Goal: Check status: Check status

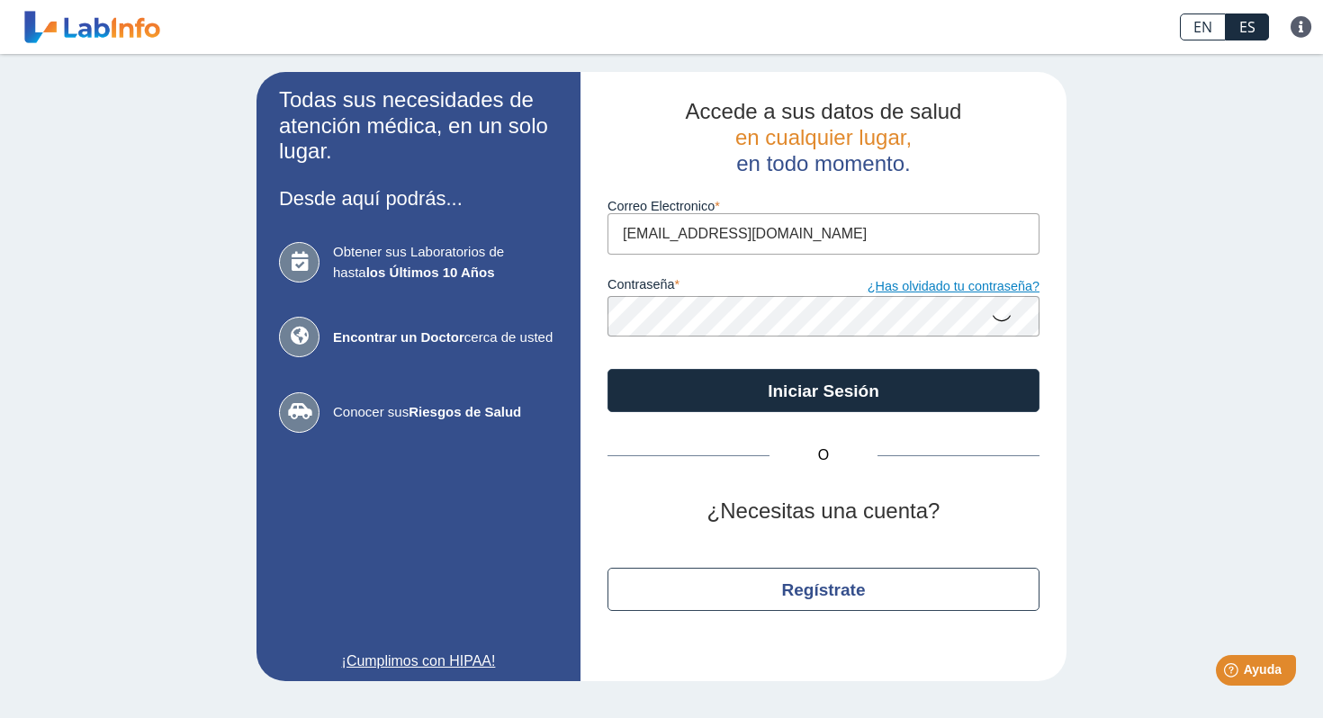
type input "[EMAIL_ADDRESS][DOMAIN_NAME]"
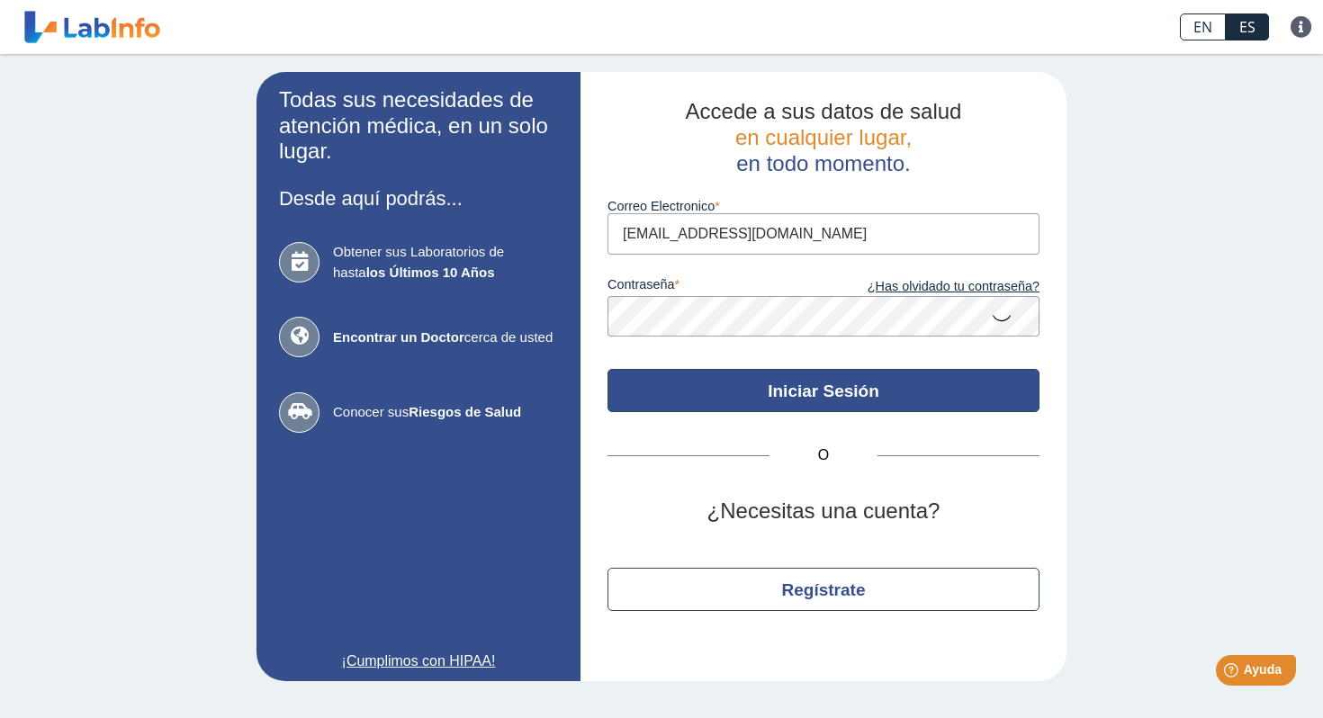
click at [818, 377] on button "Iniciar Sesión" at bounding box center [824, 390] width 432 height 43
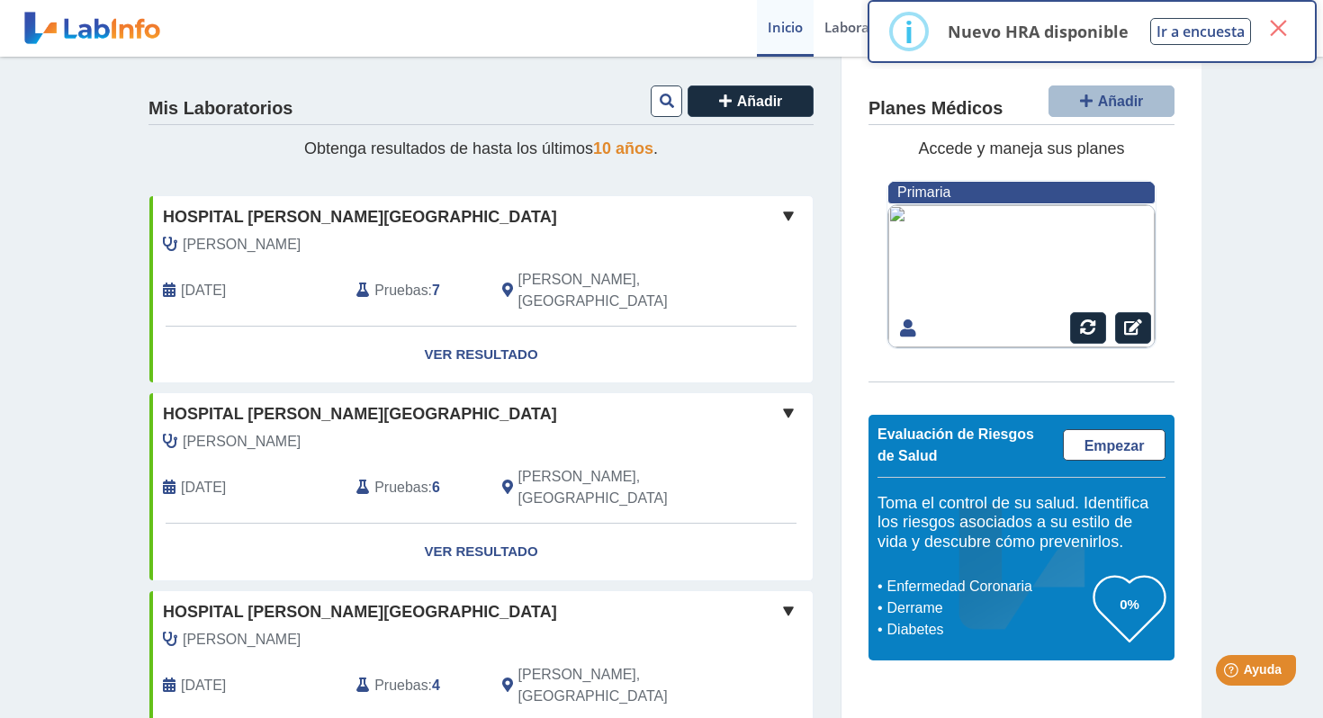
click at [1279, 32] on button "×" at bounding box center [1278, 28] width 32 height 32
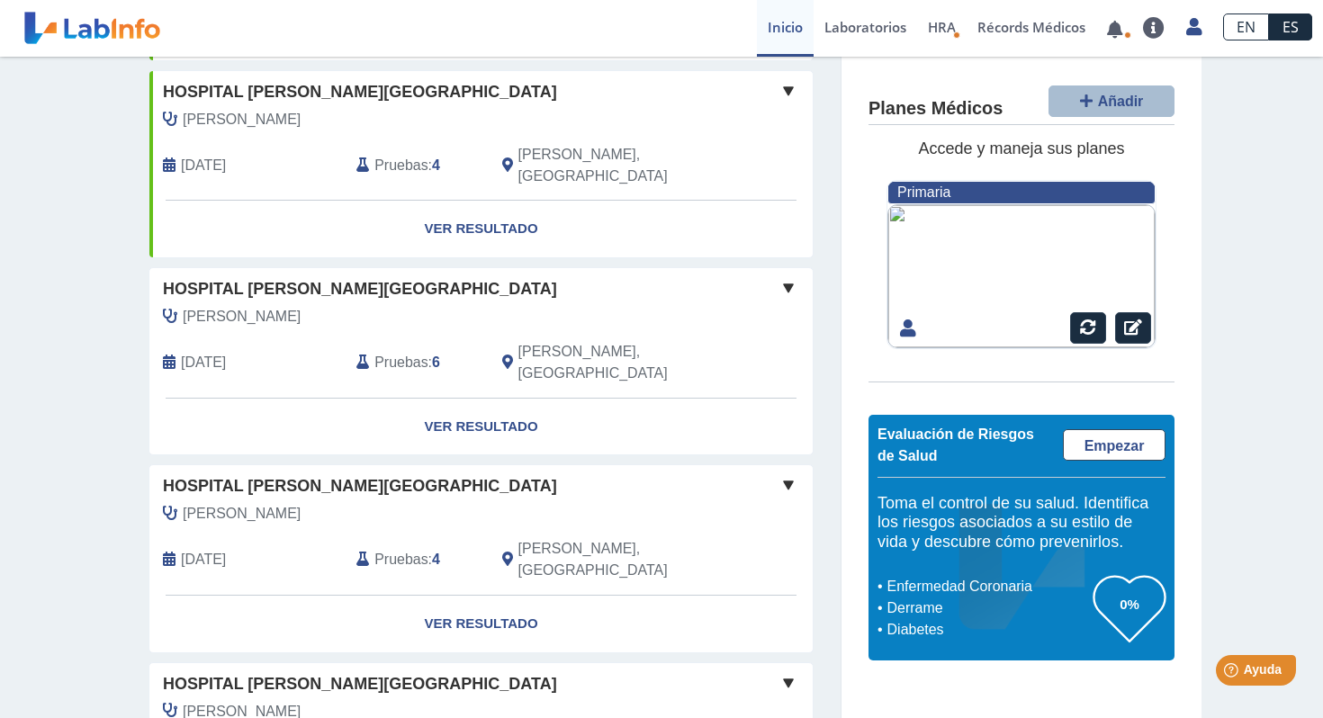
scroll to position [511, 0]
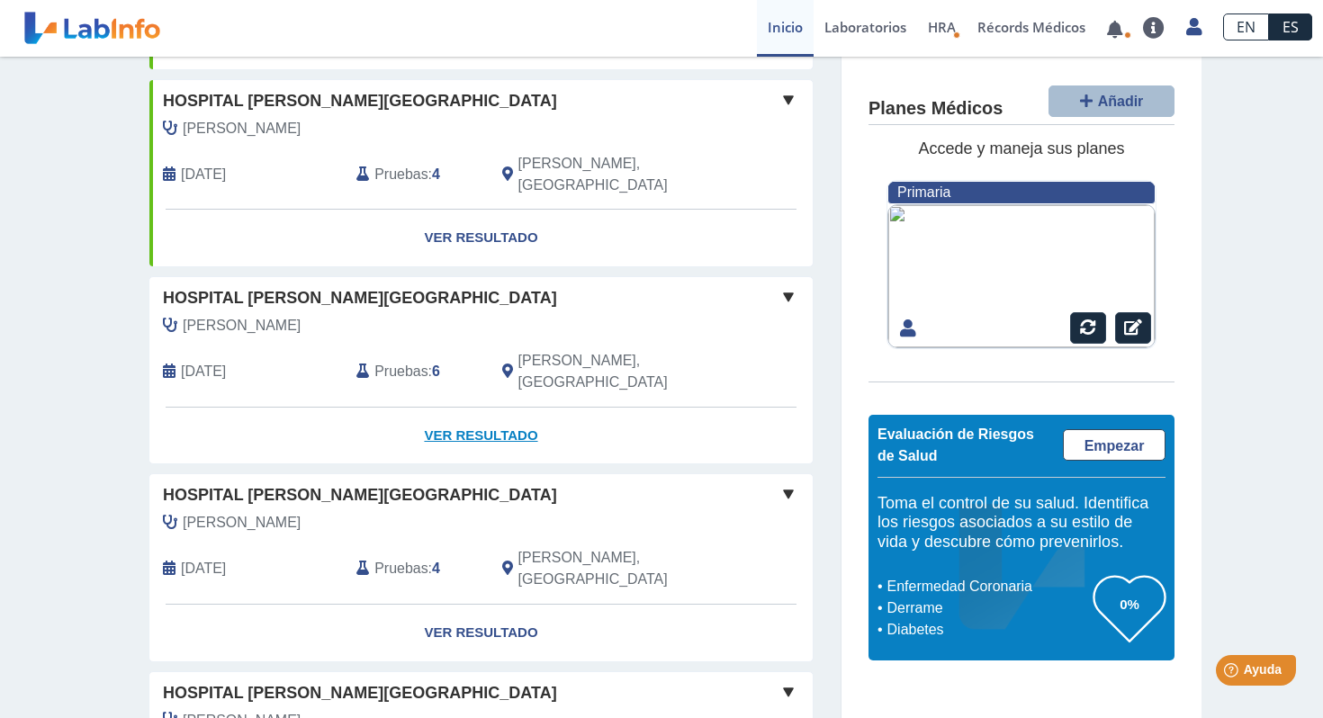
click at [475, 408] on link "Ver Resultado" at bounding box center [480, 436] width 663 height 57
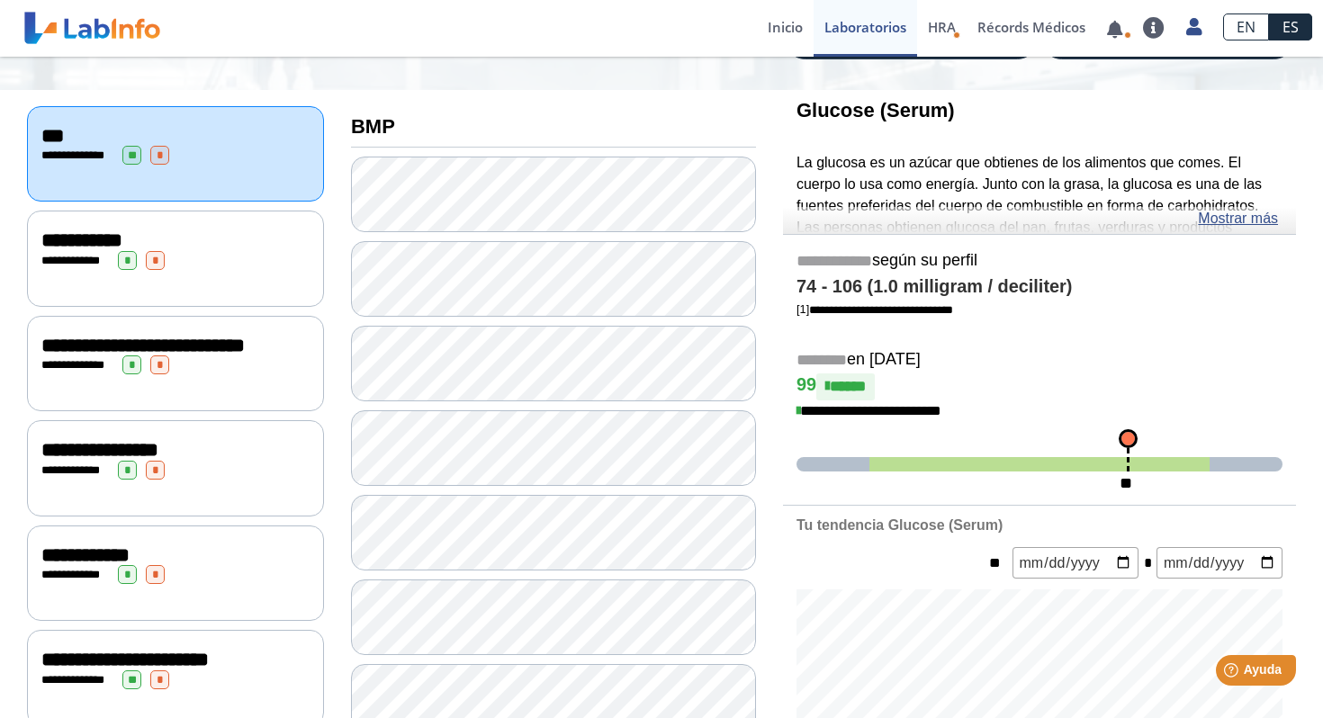
scroll to position [179, 0]
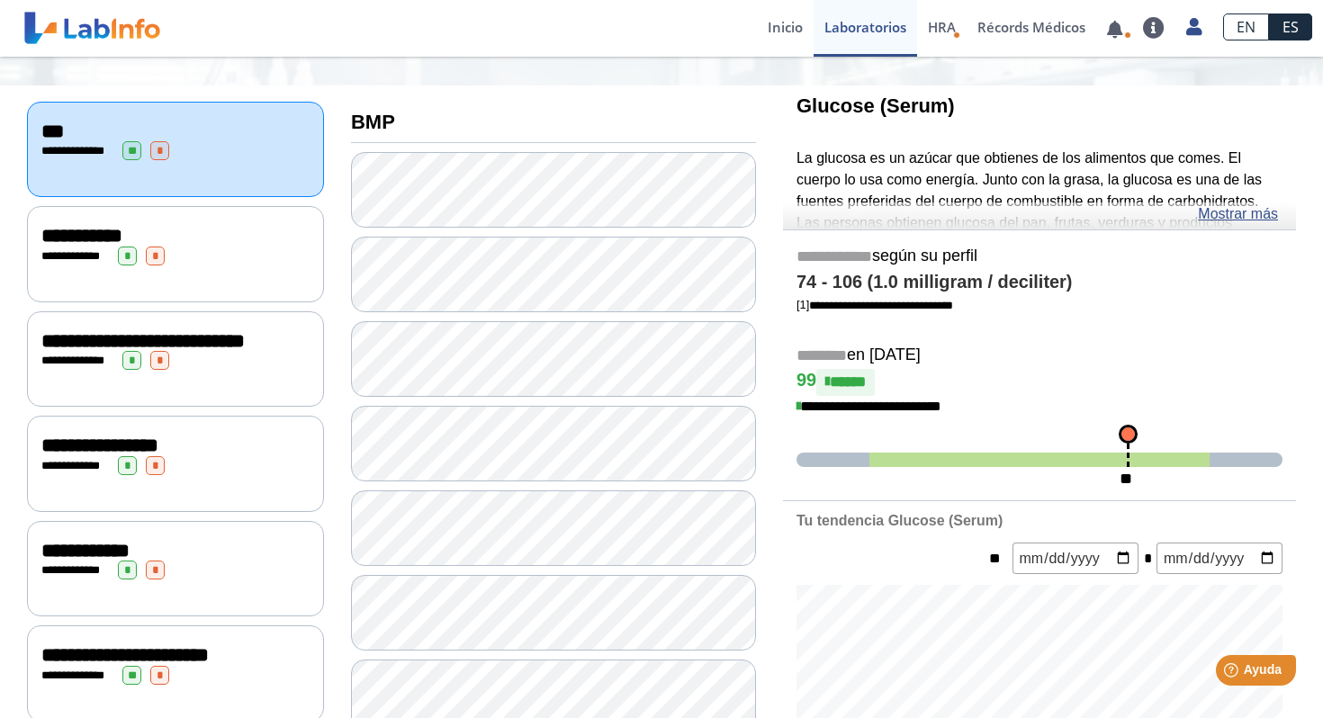
click at [220, 247] on div "**********" at bounding box center [175, 256] width 268 height 19
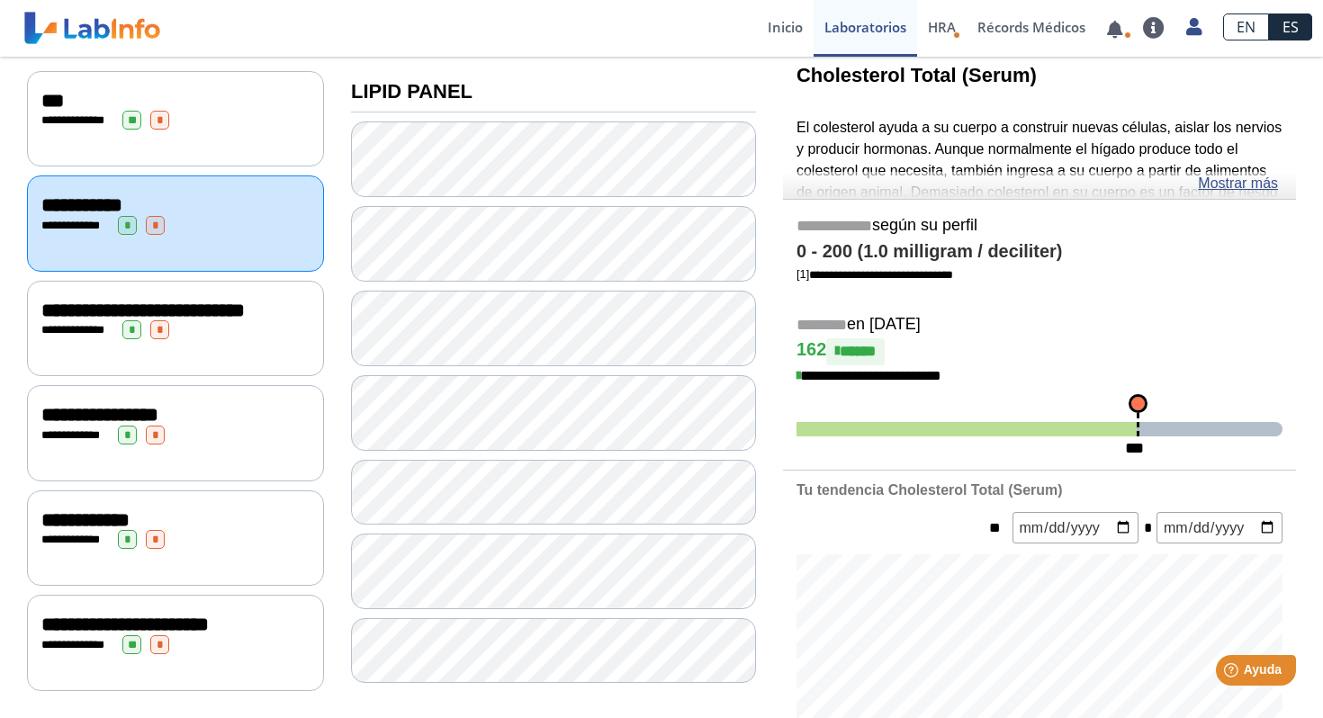
scroll to position [227, 0]
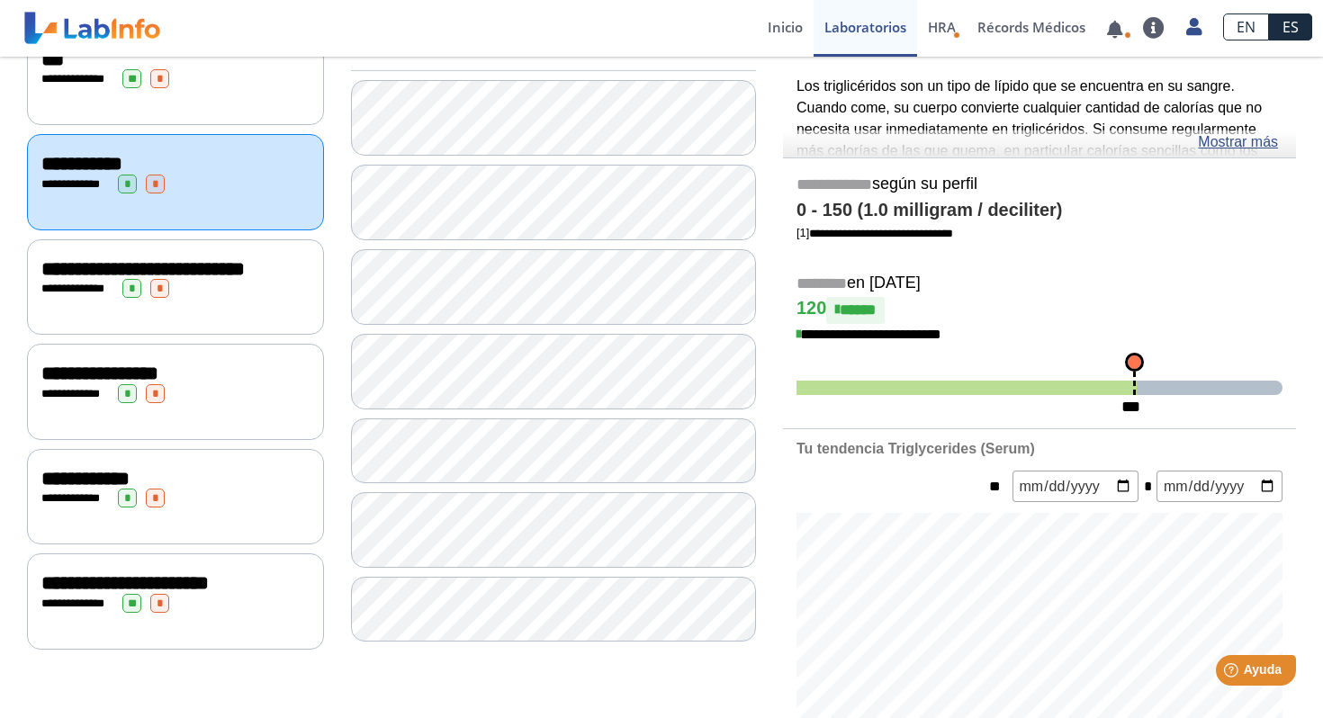
scroll to position [254, 0]
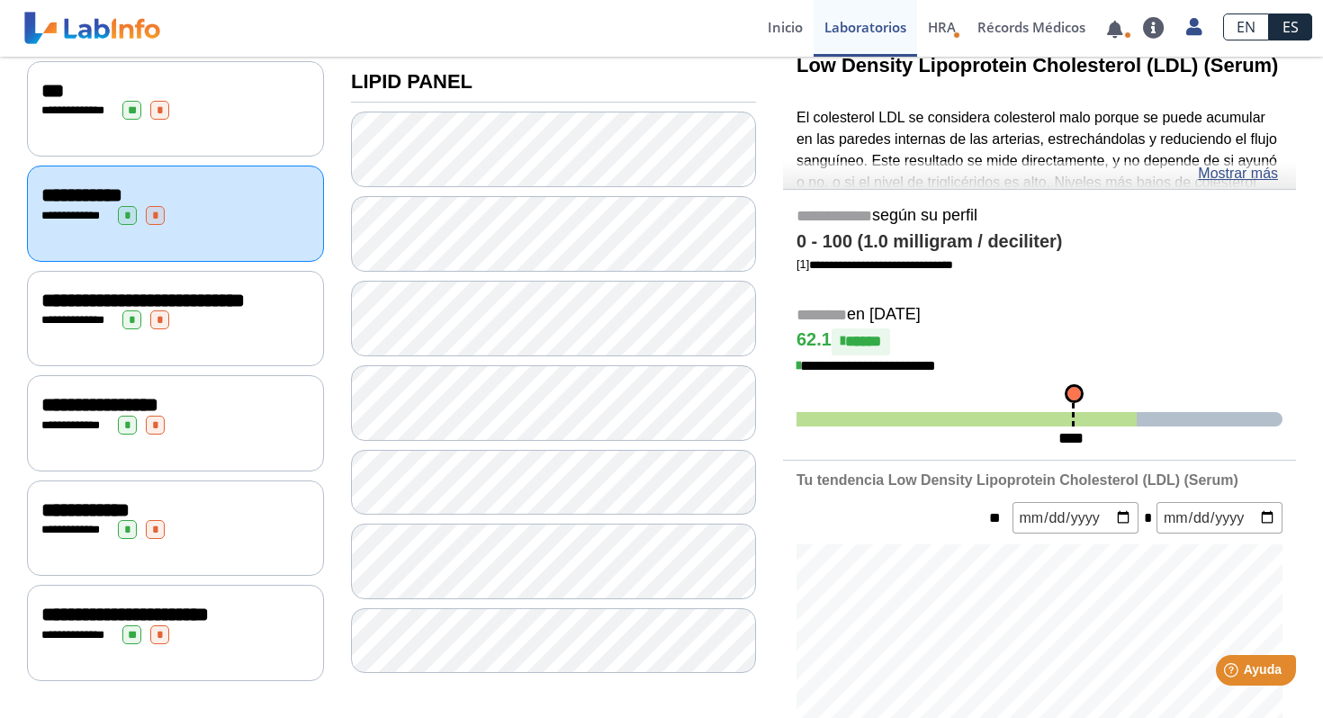
scroll to position [221, 0]
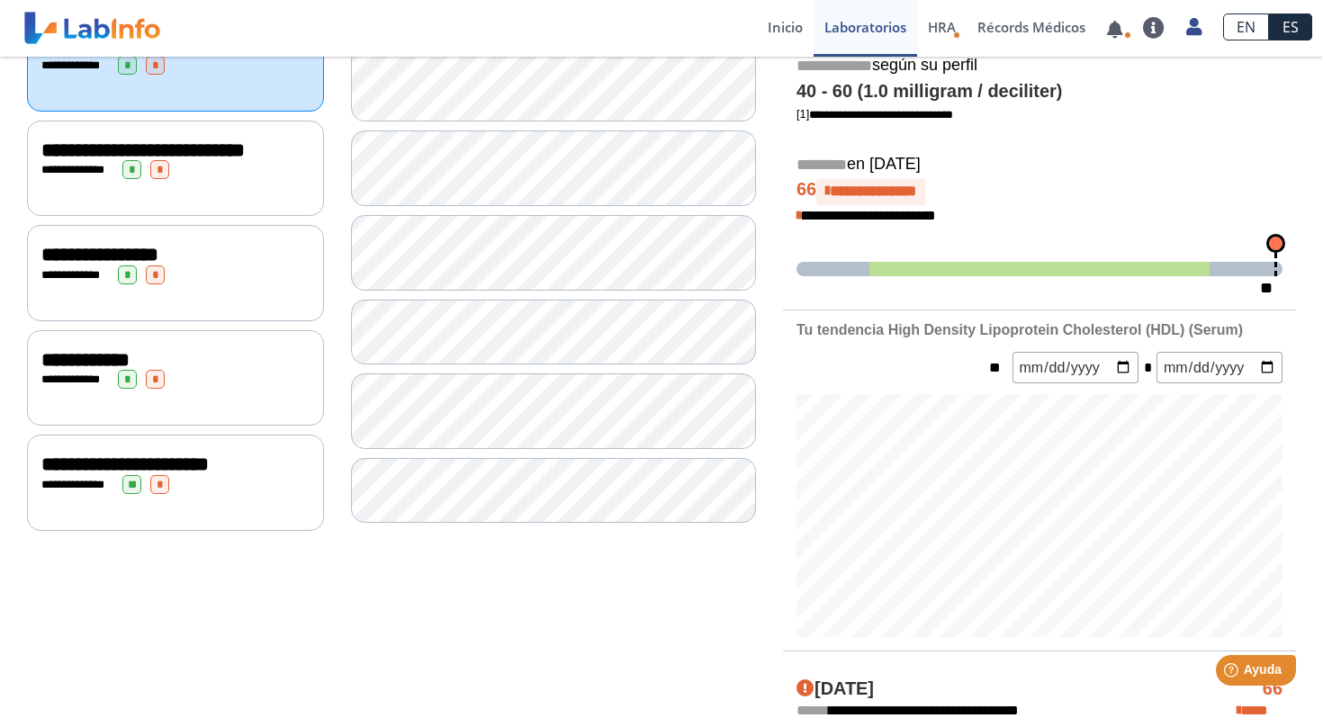
scroll to position [376, 0]
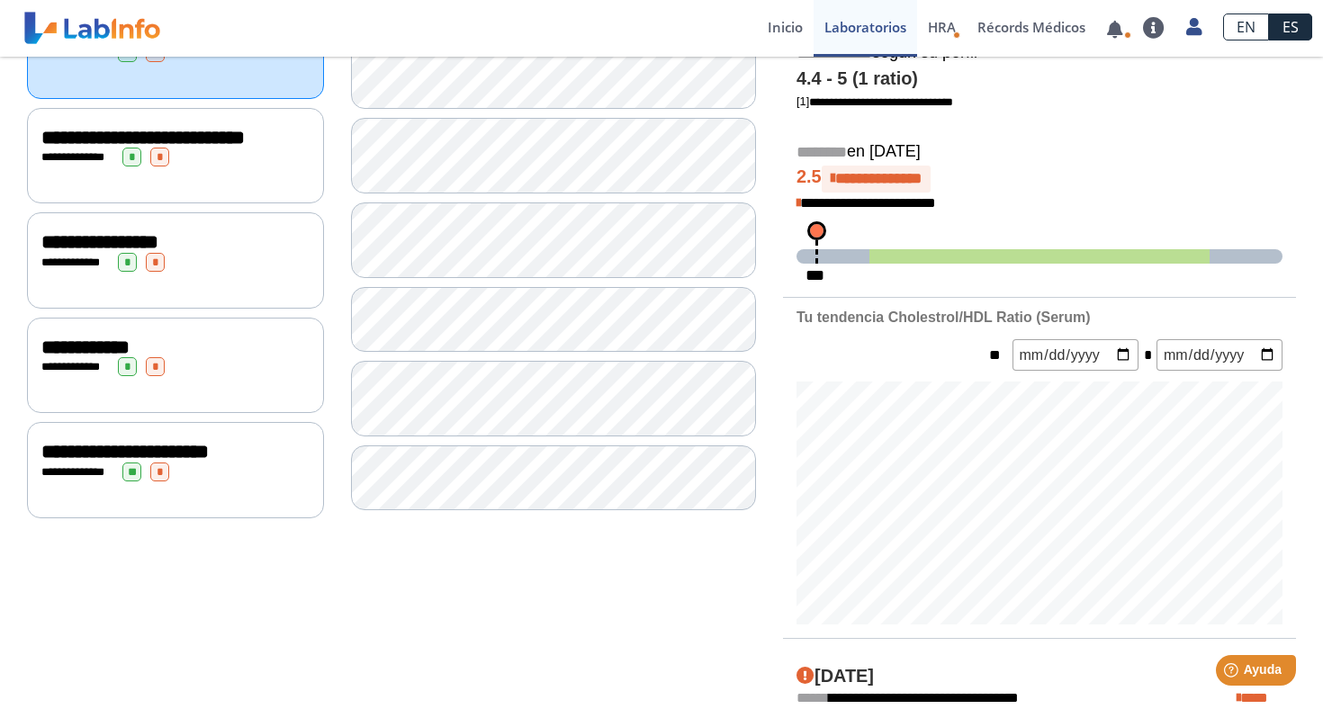
scroll to position [380, 0]
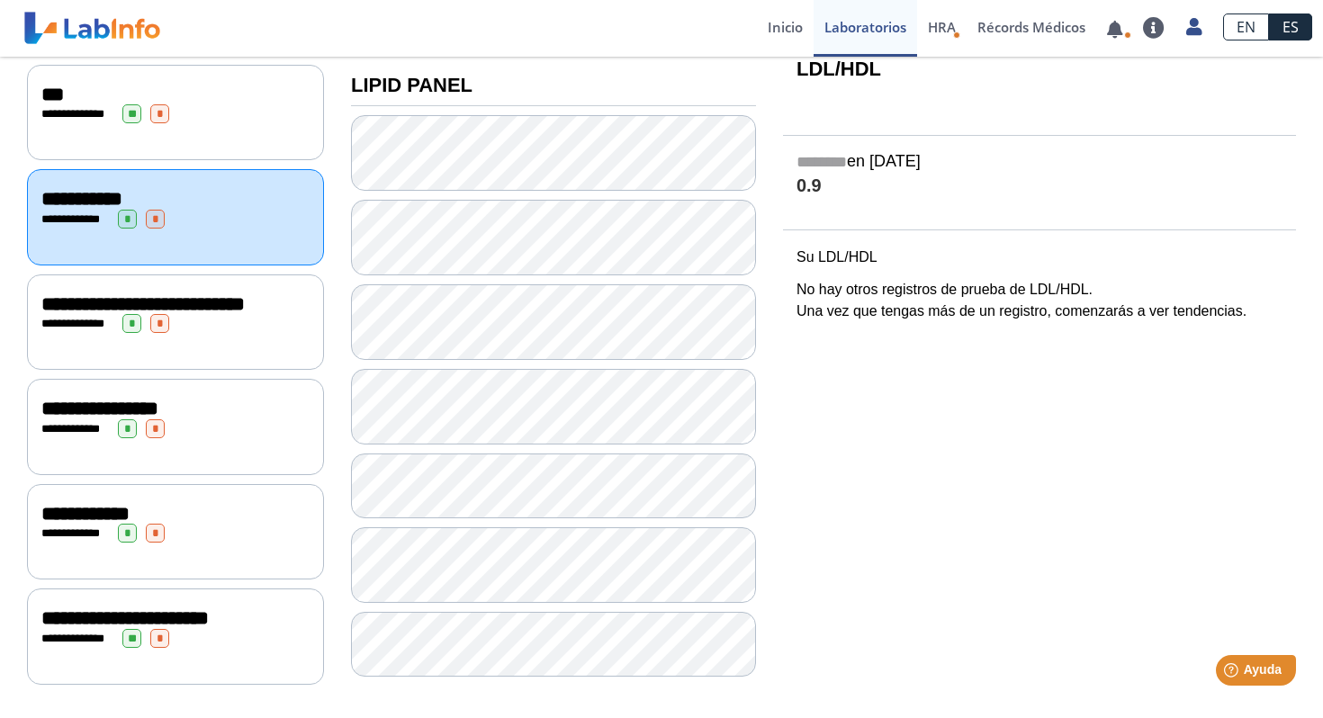
scroll to position [230, 0]
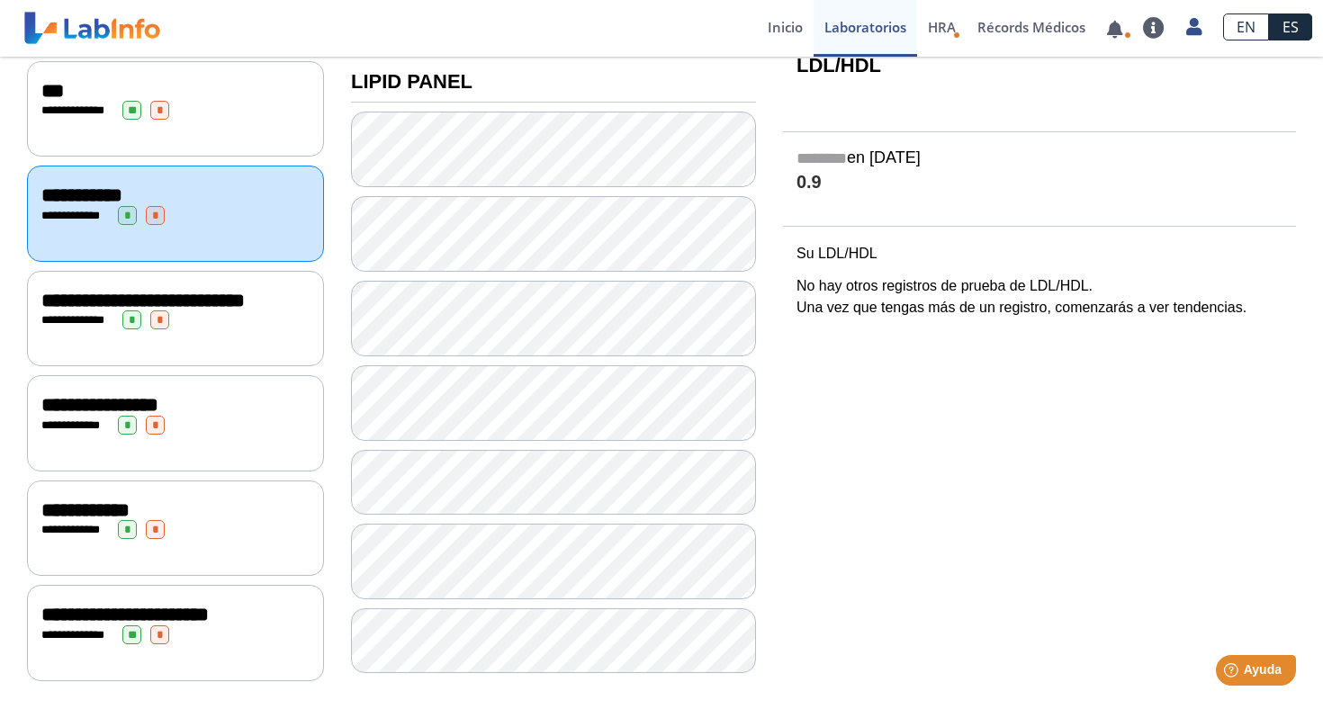
click at [248, 305] on div "**********" at bounding box center [175, 301] width 268 height 22
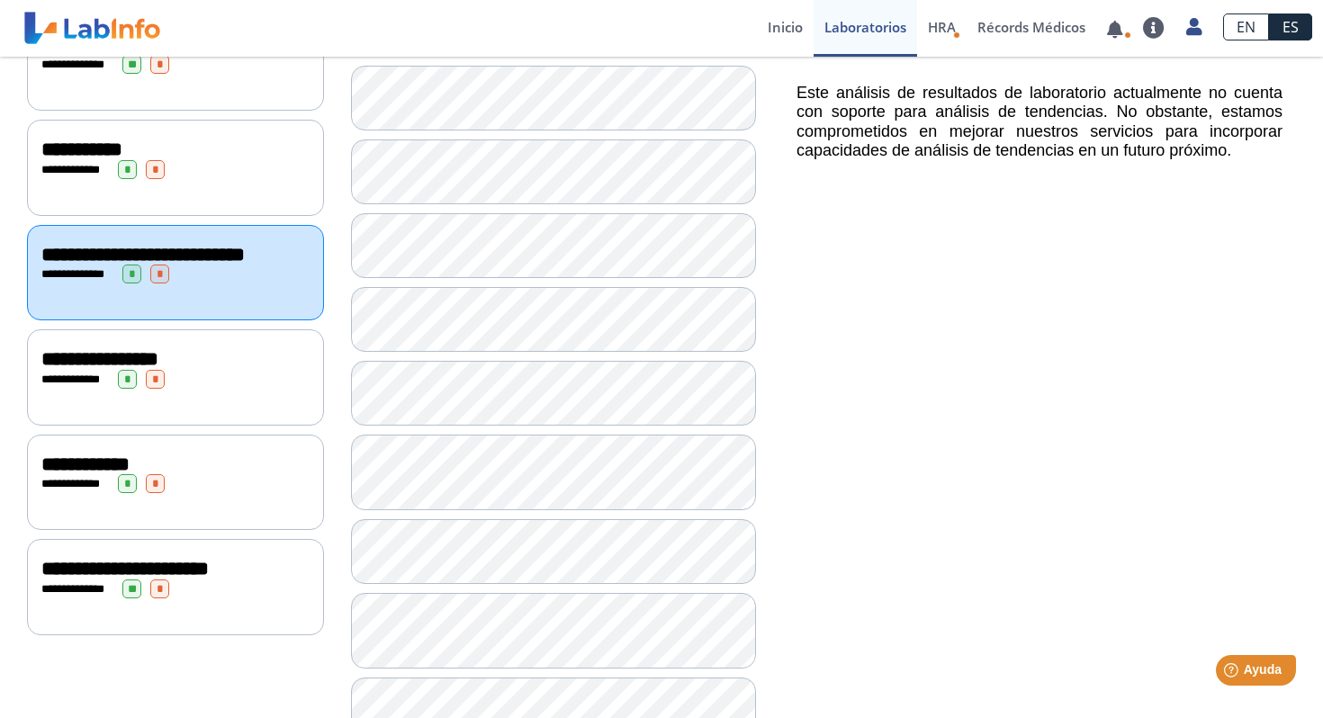
scroll to position [264, 0]
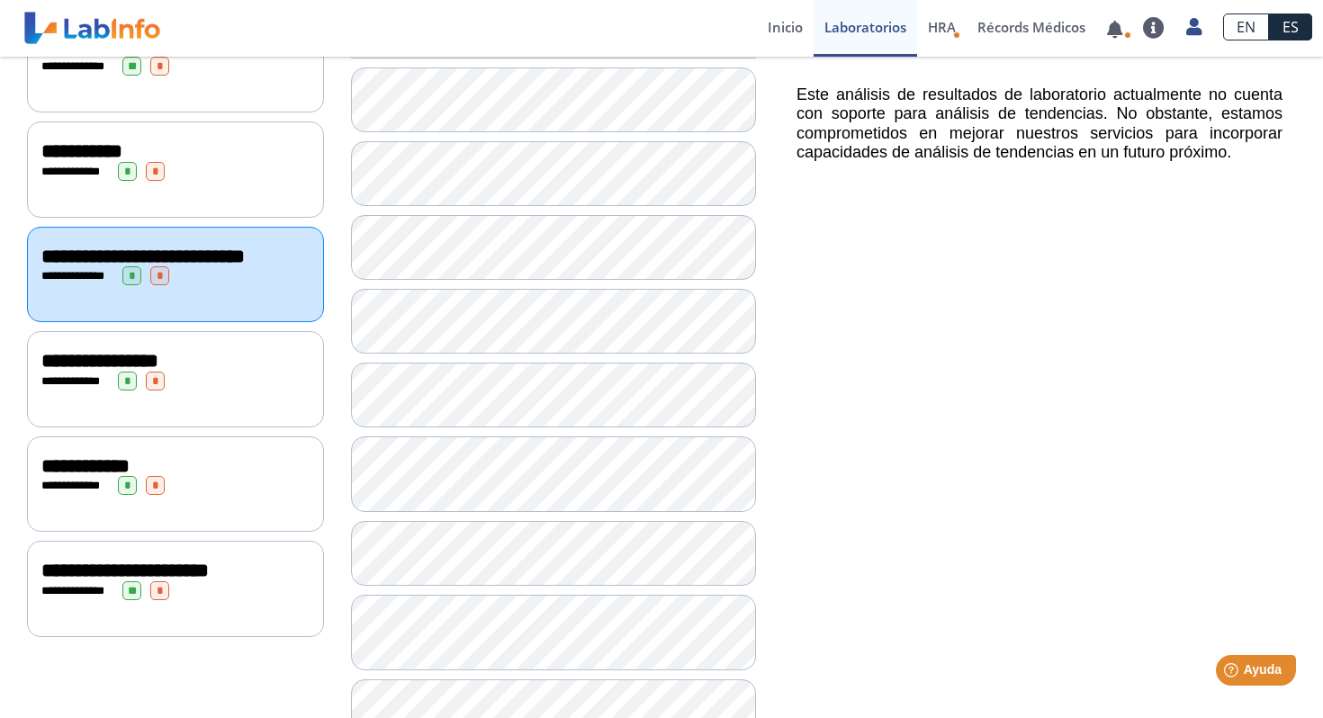
click at [251, 367] on div "**********" at bounding box center [175, 361] width 268 height 22
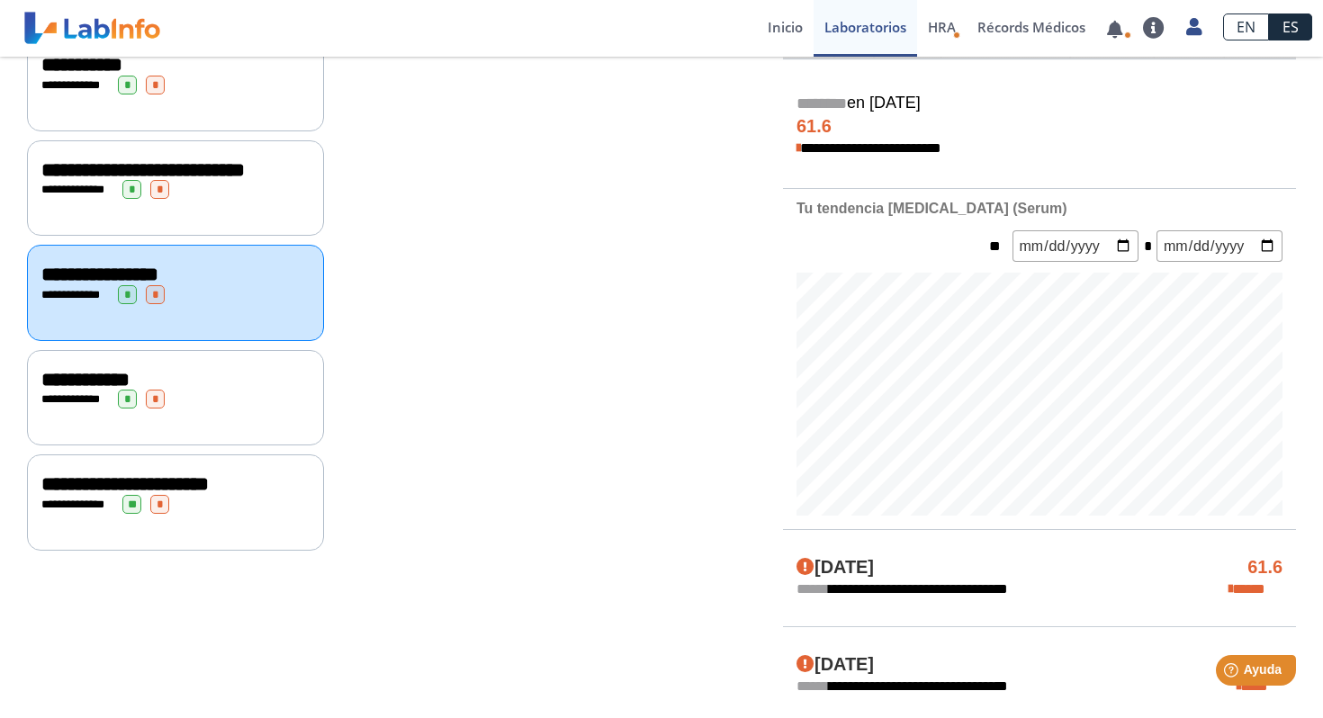
scroll to position [351, 0]
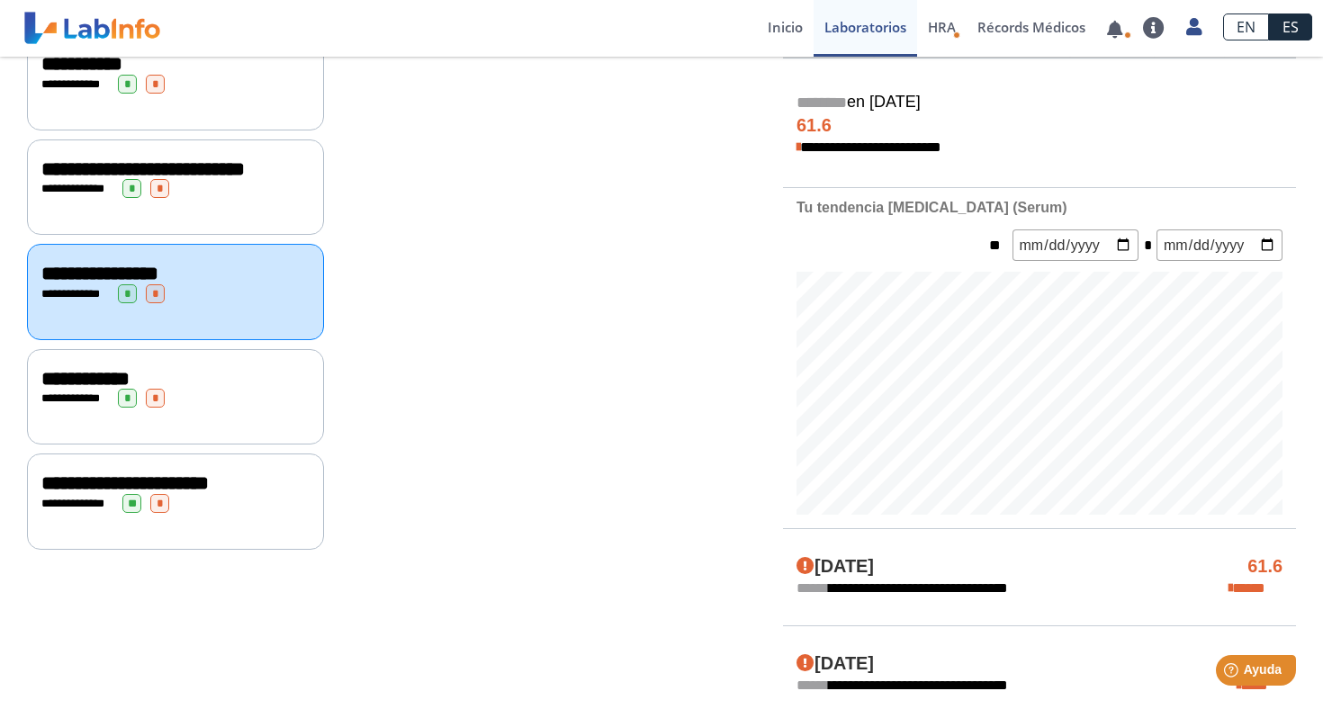
click at [241, 428] on div "**********" at bounding box center [175, 397] width 297 height 96
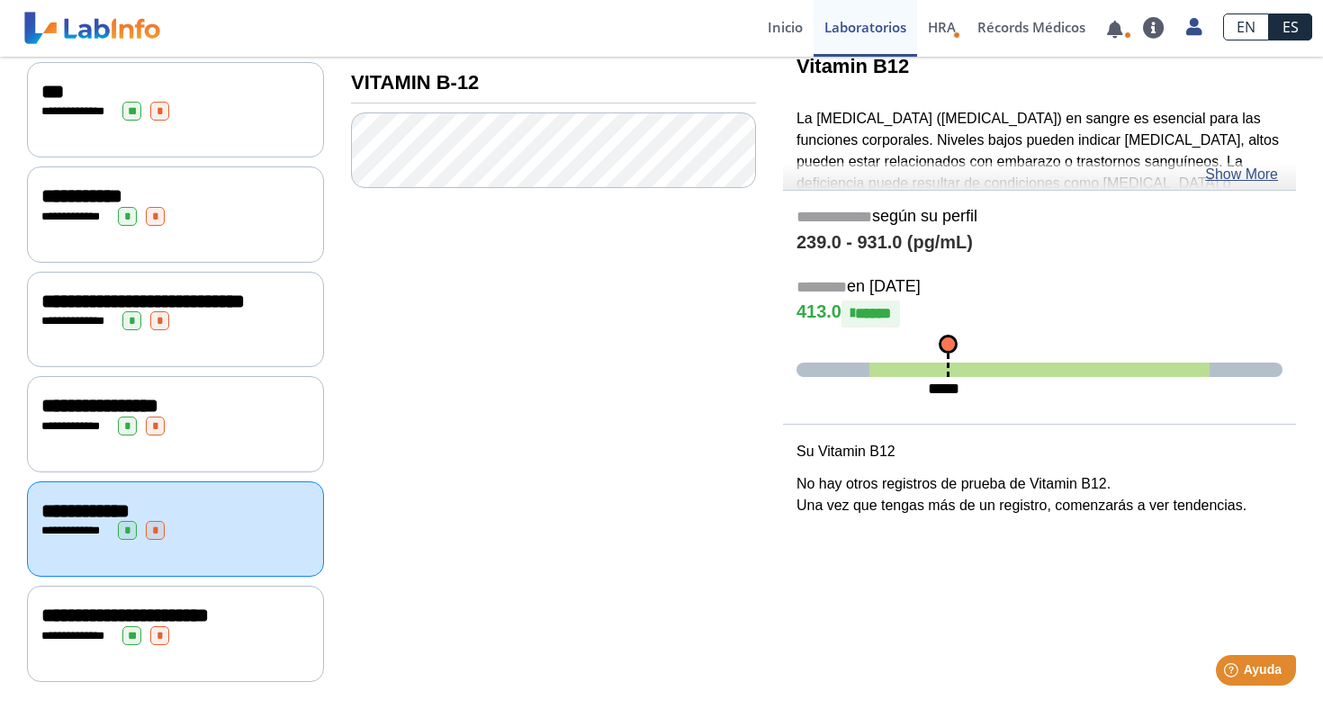
scroll to position [242, 0]
click at [257, 615] on div "**********" at bounding box center [175, 616] width 268 height 22
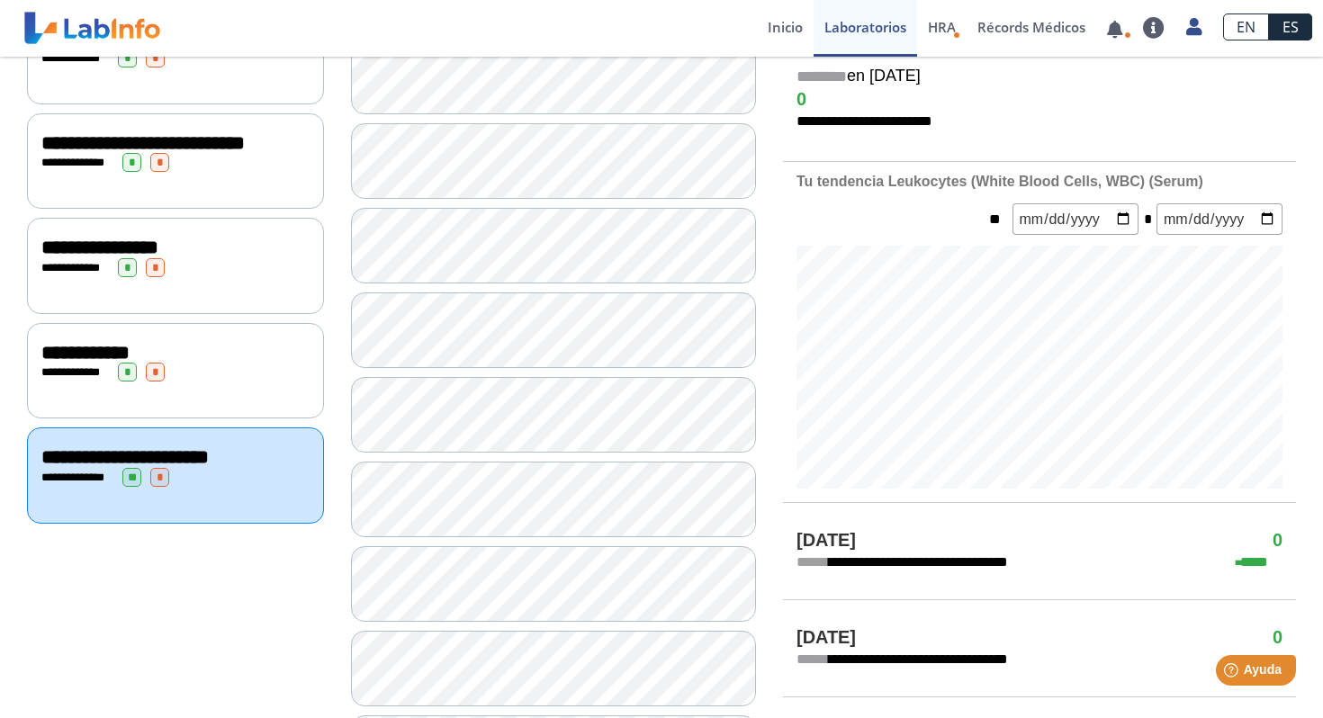
scroll to position [386, 0]
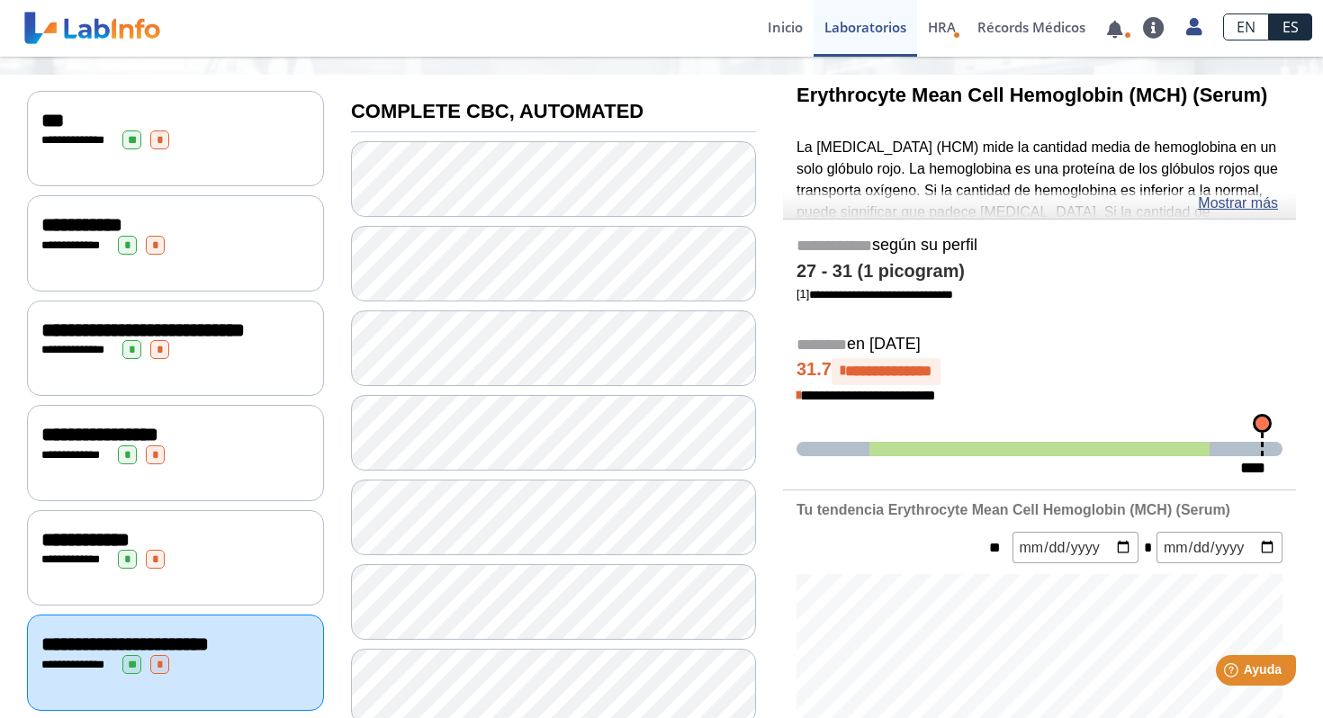
scroll to position [191, 0]
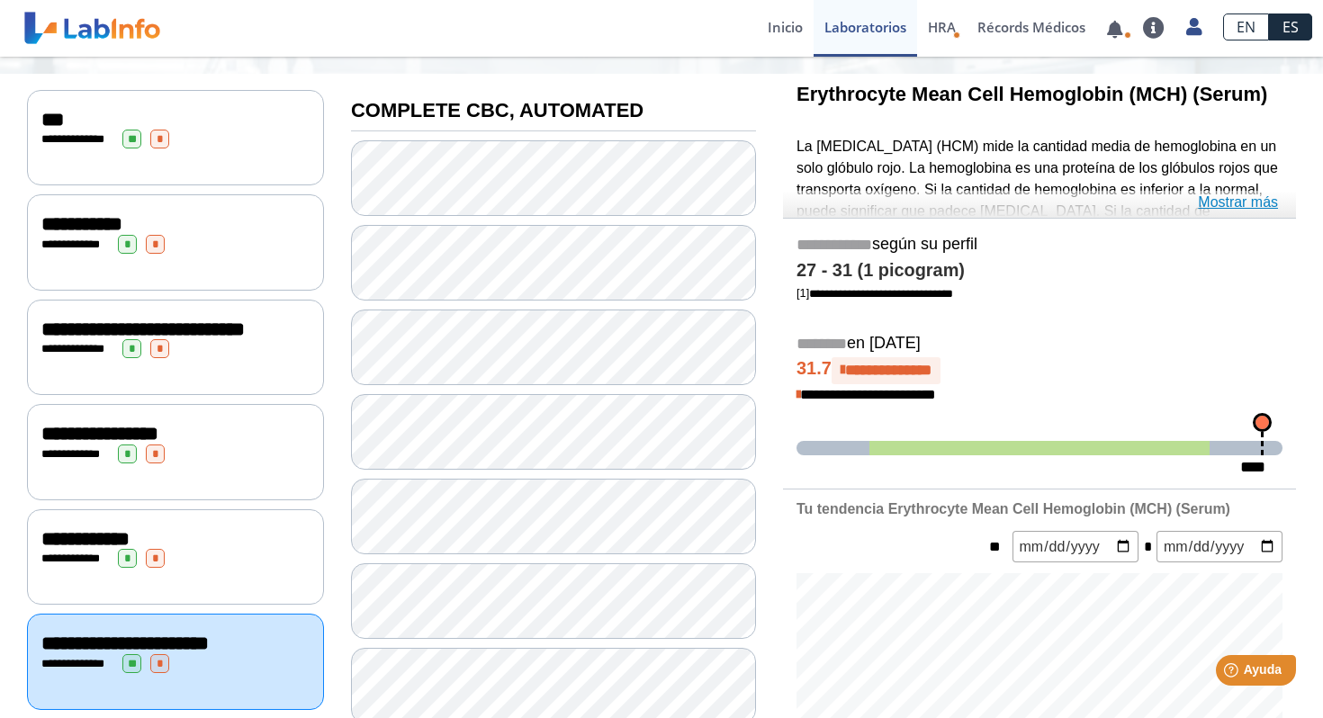
click at [1249, 205] on link "Mostrar más" at bounding box center [1238, 203] width 80 height 22
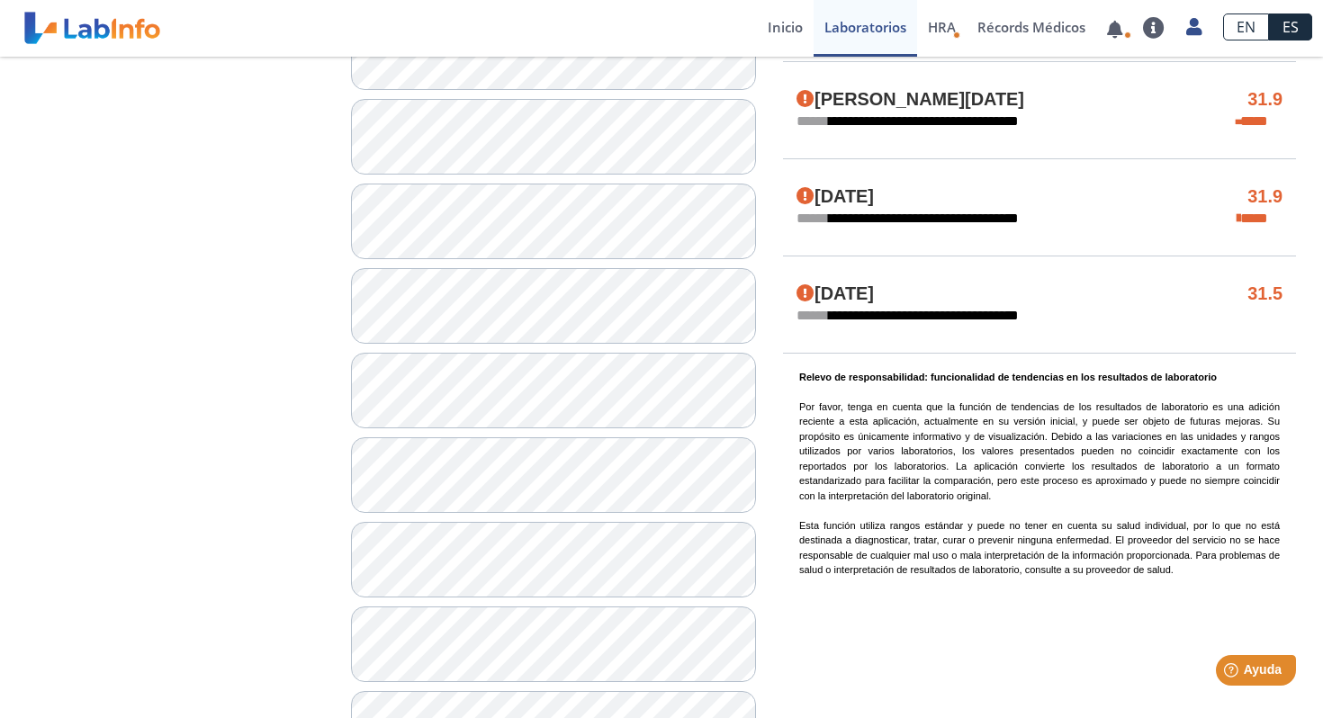
scroll to position [1257, 0]
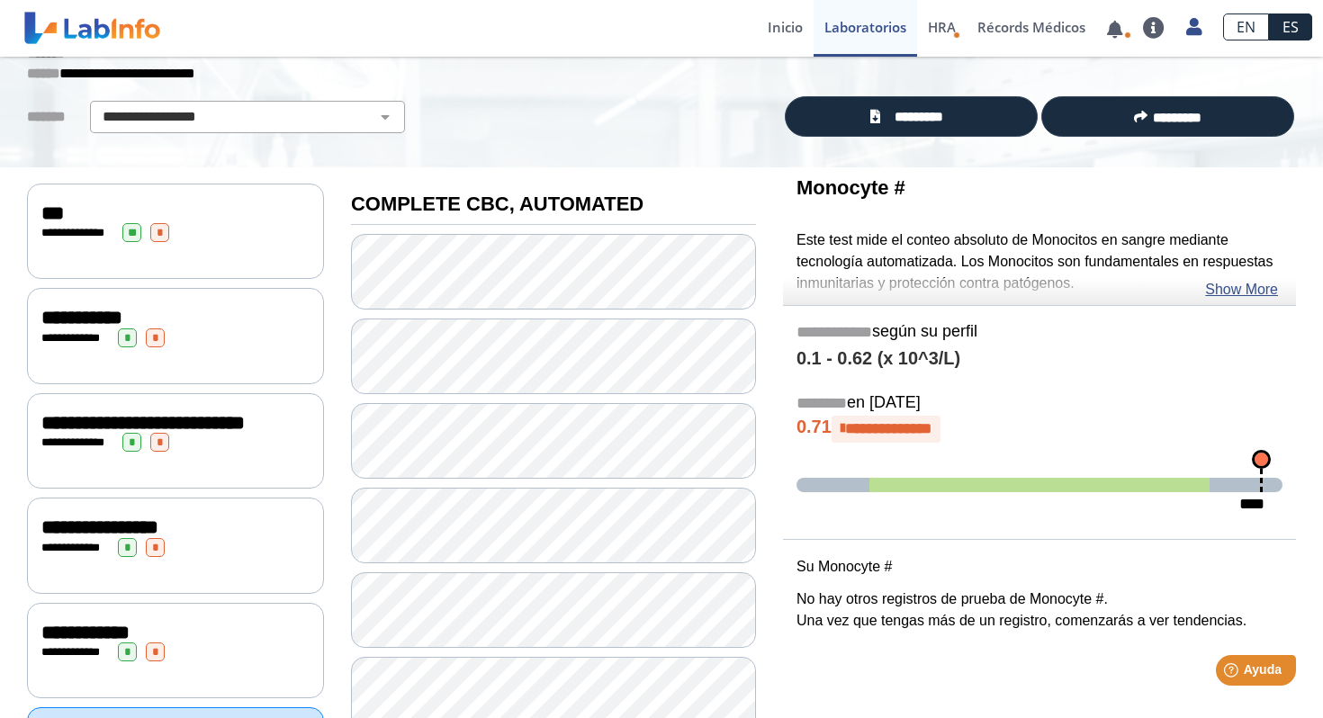
scroll to position [113, 0]
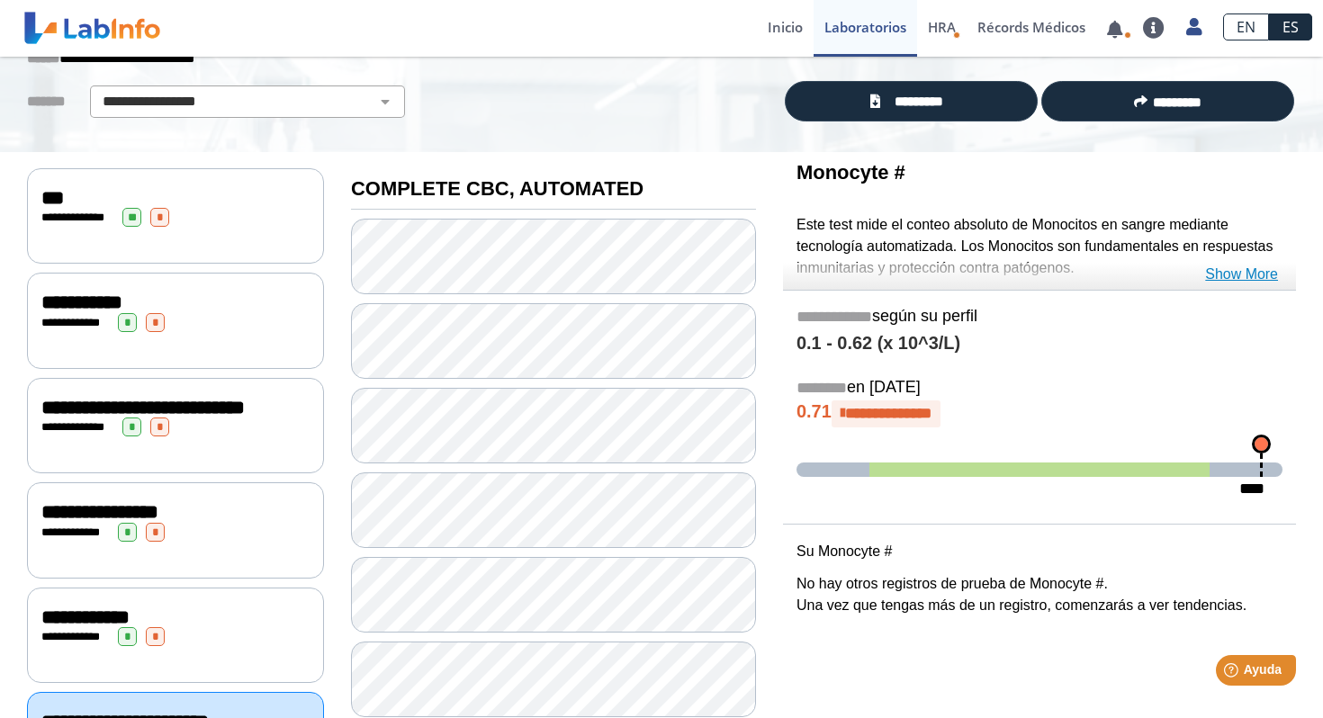
click at [1241, 269] on link "Show More" at bounding box center [1241, 275] width 73 height 22
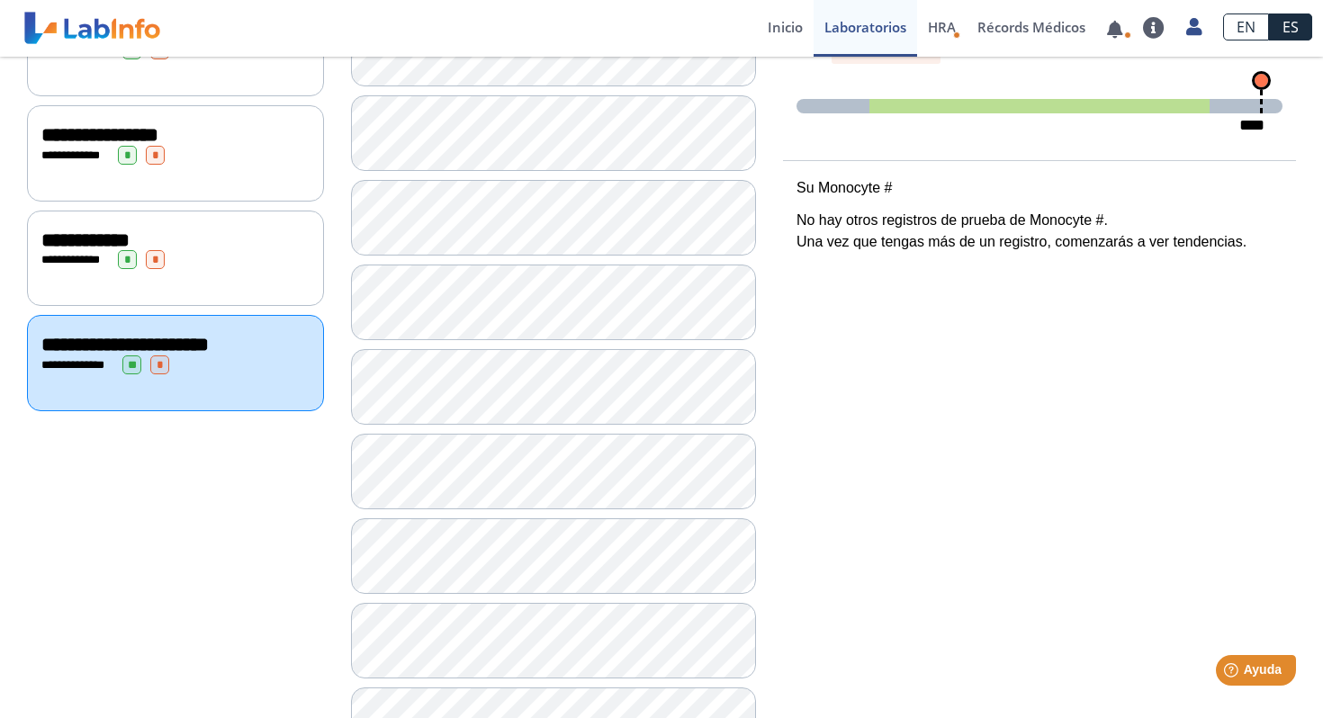
scroll to position [487, 0]
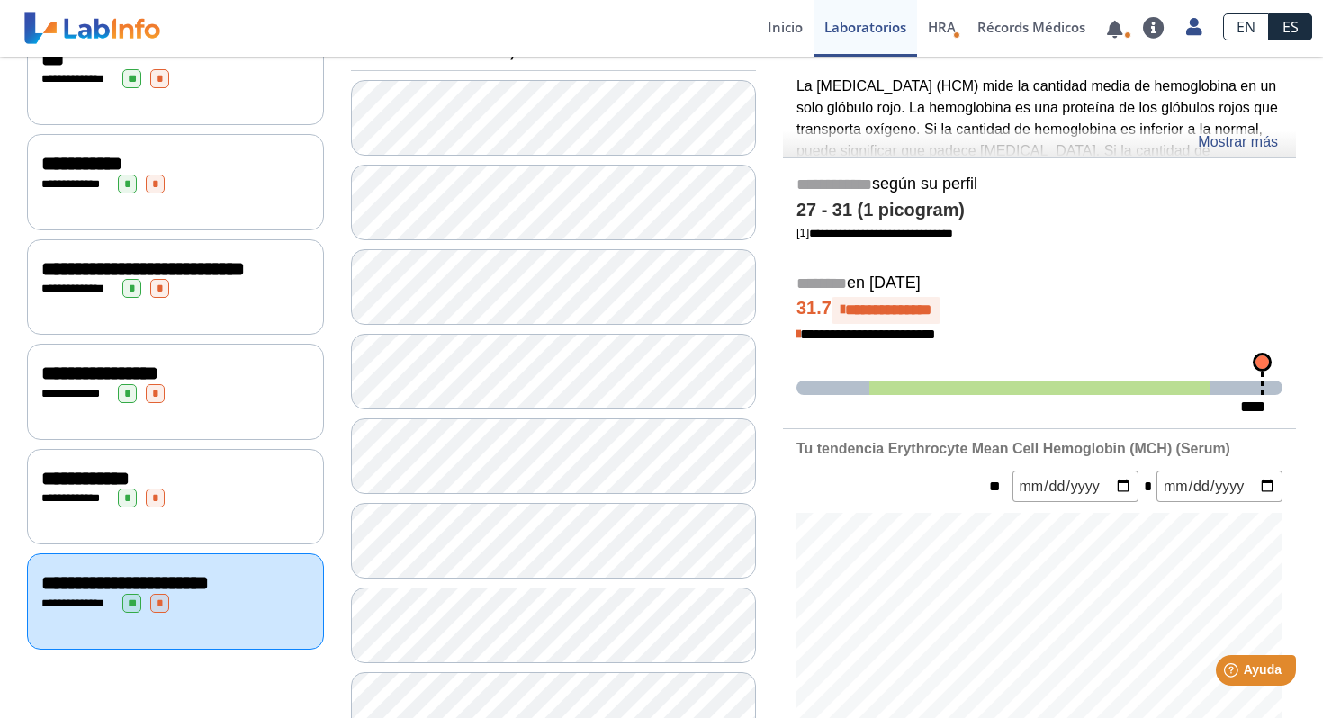
scroll to position [216, 0]
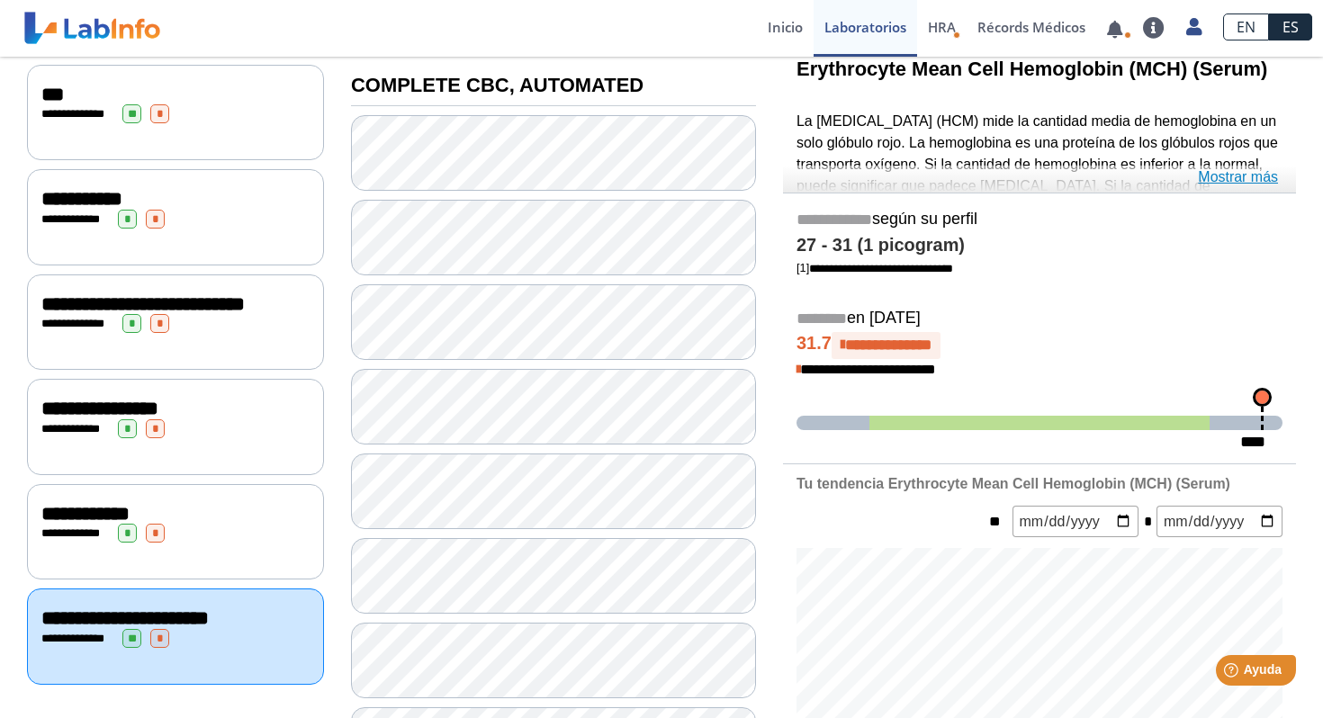
click at [1228, 183] on link "Mostrar más" at bounding box center [1238, 178] width 80 height 22
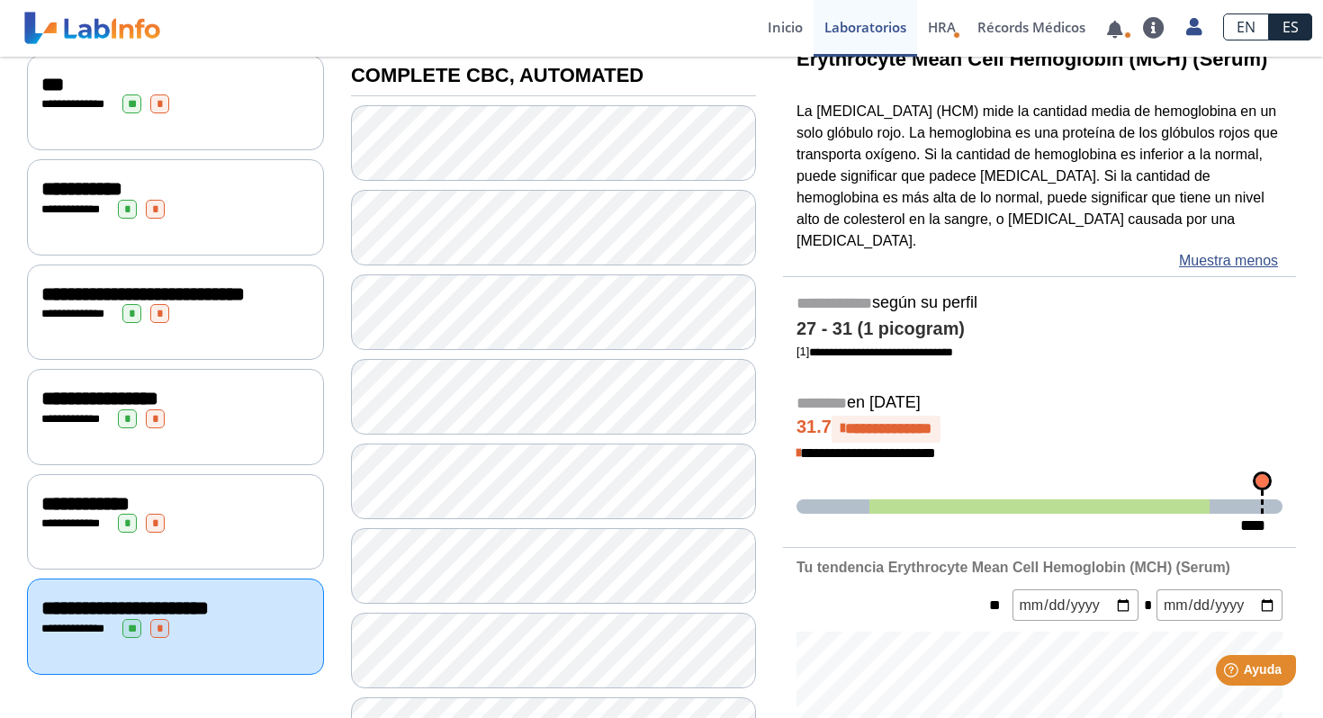
scroll to position [234, 0]
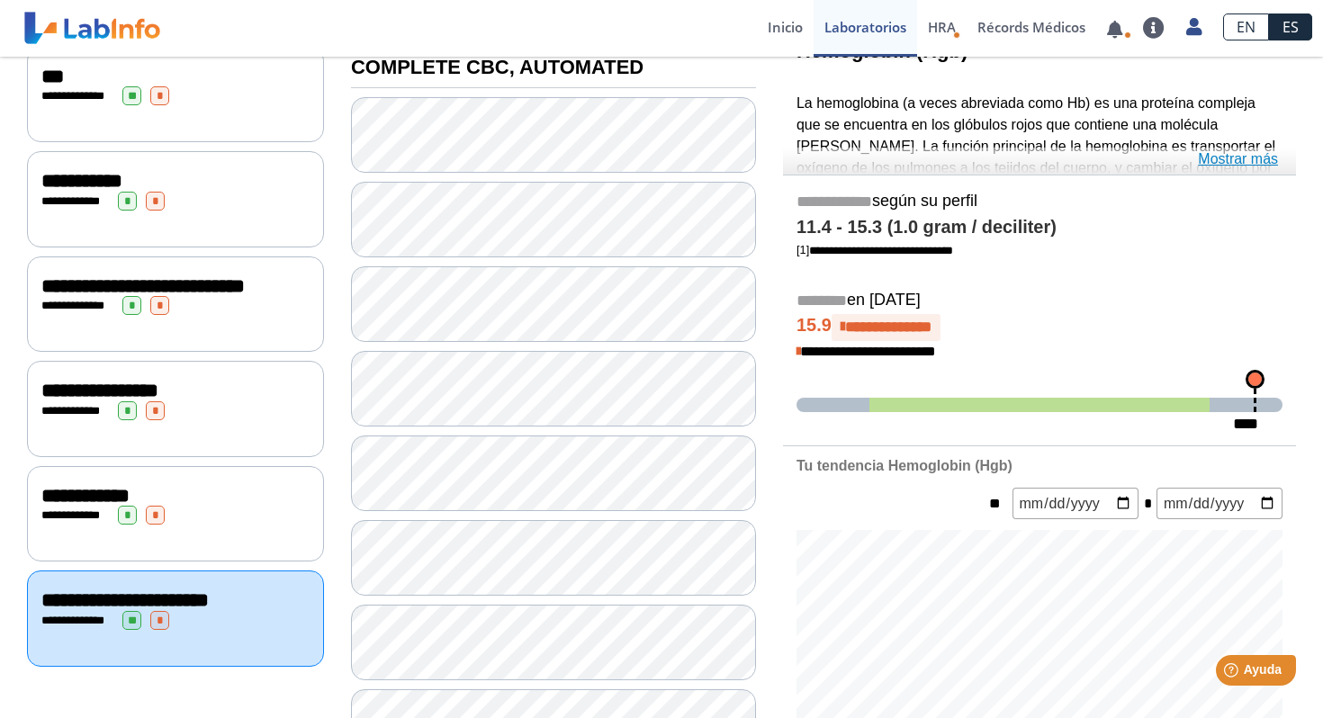
click at [1248, 163] on link "Mostrar más" at bounding box center [1238, 160] width 80 height 22
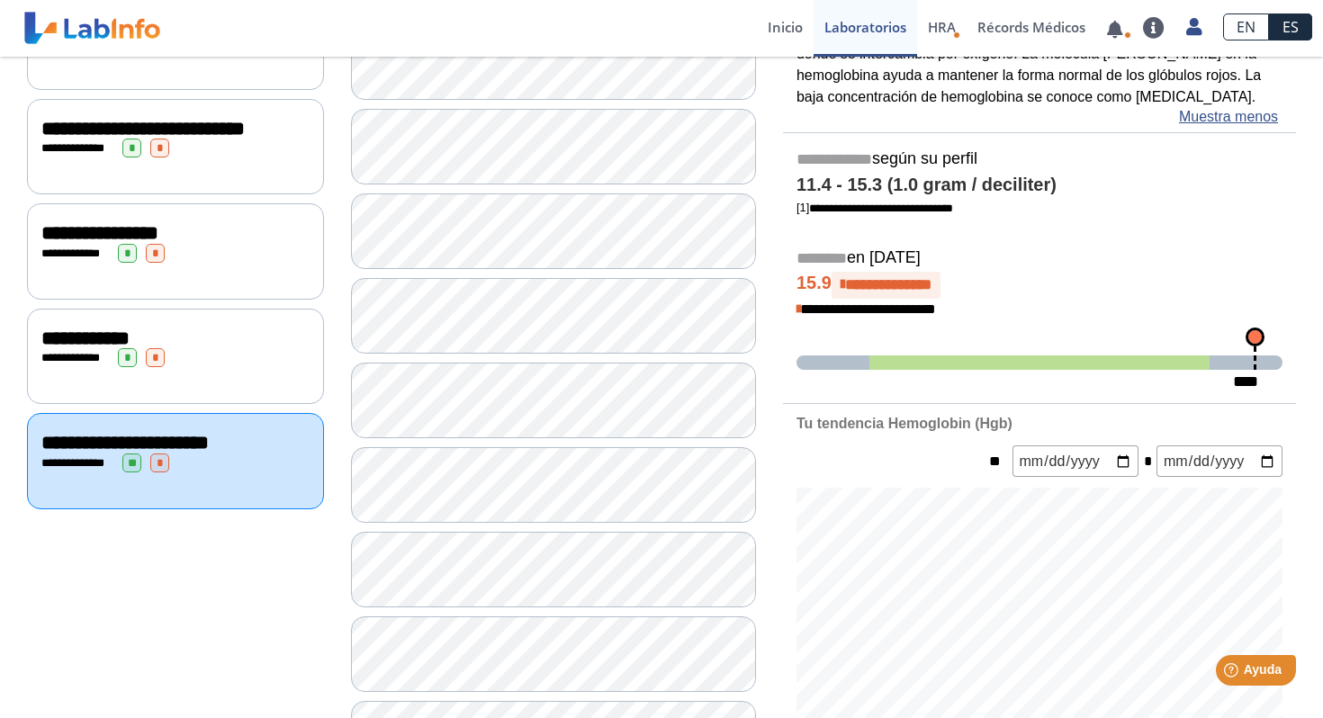
scroll to position [283, 0]
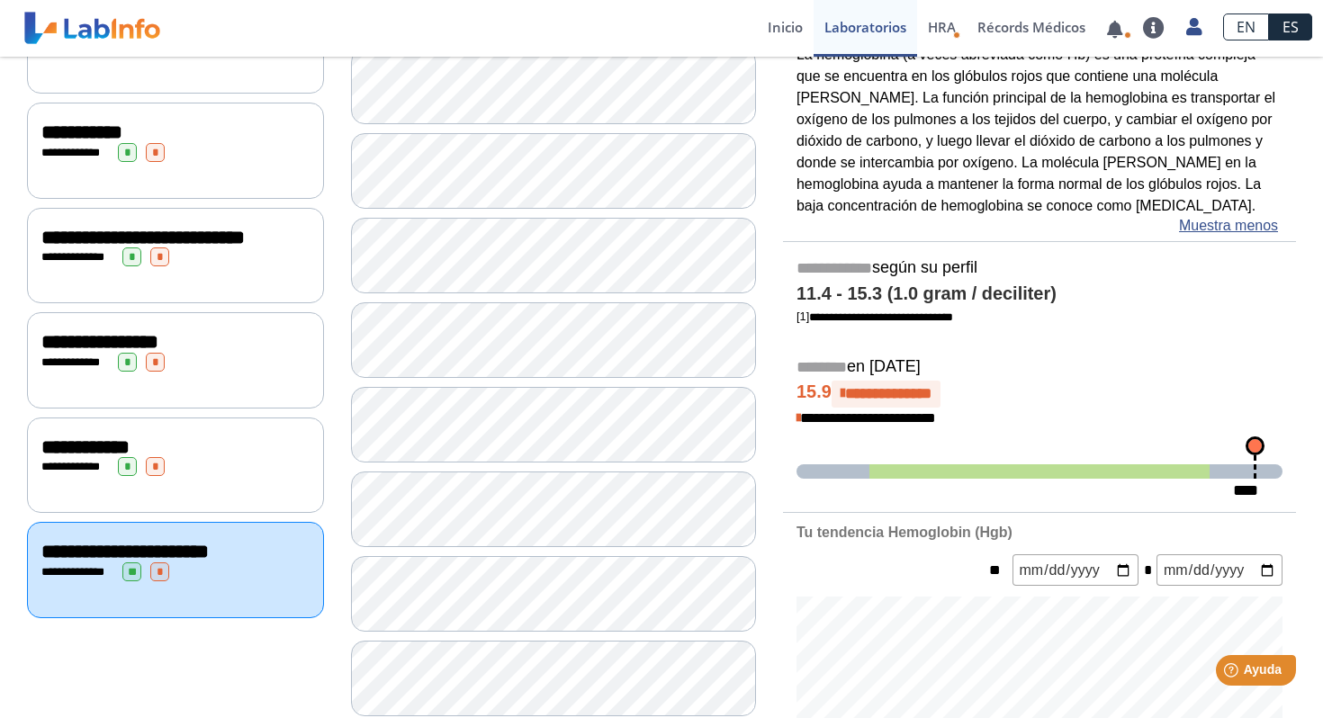
click at [233, 372] on div "**********" at bounding box center [175, 362] width 268 height 19
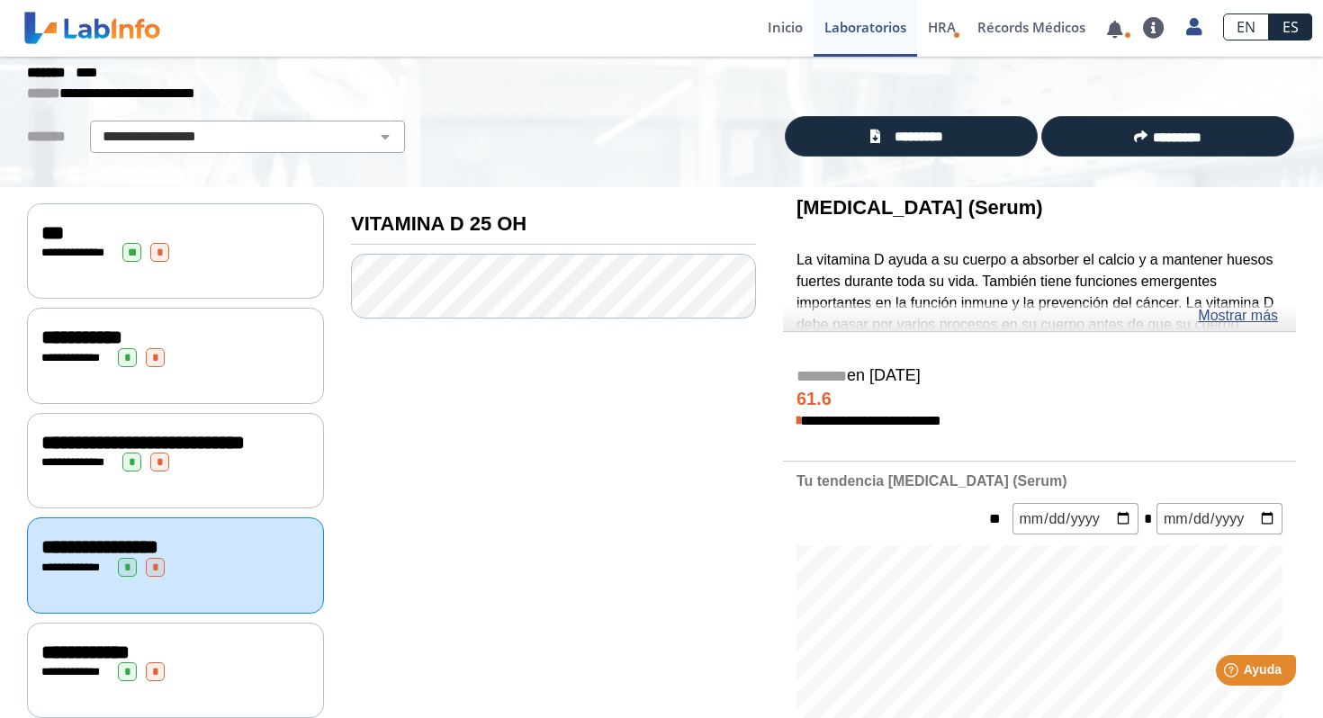
scroll to position [79, 0]
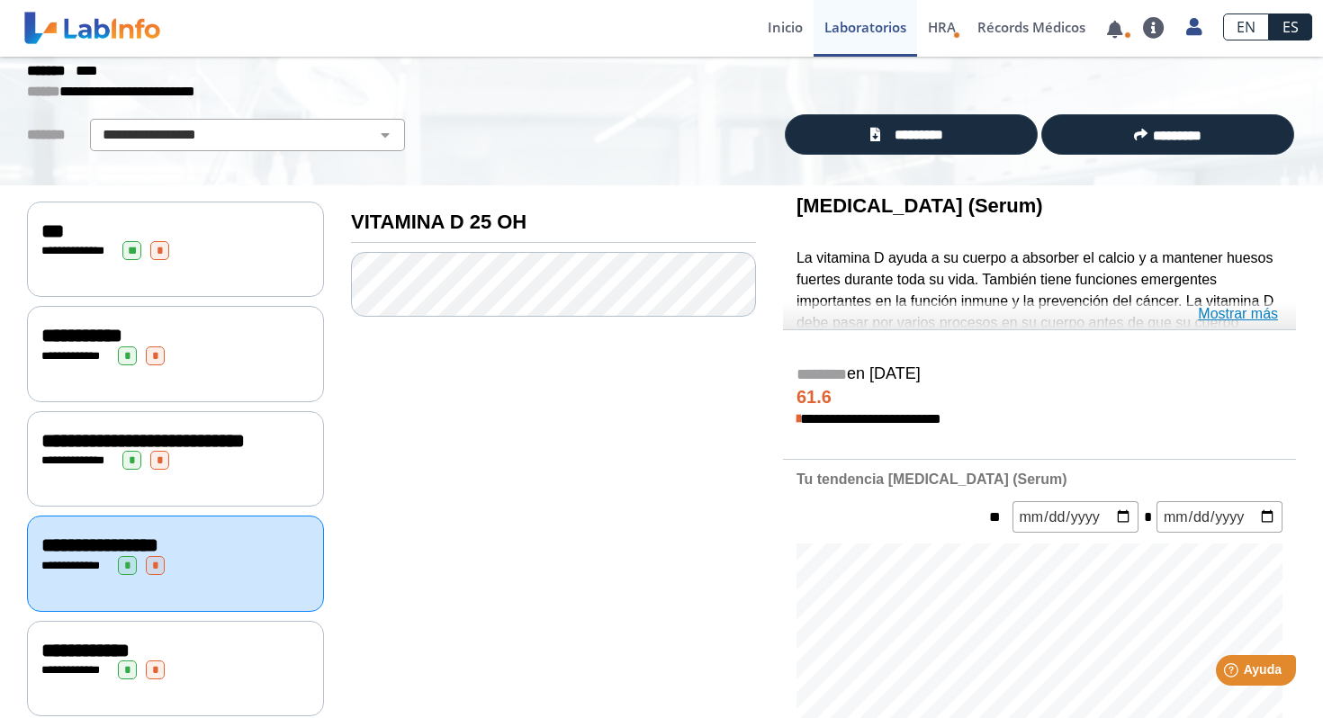
click at [1248, 313] on link "Mostrar más" at bounding box center [1238, 314] width 80 height 22
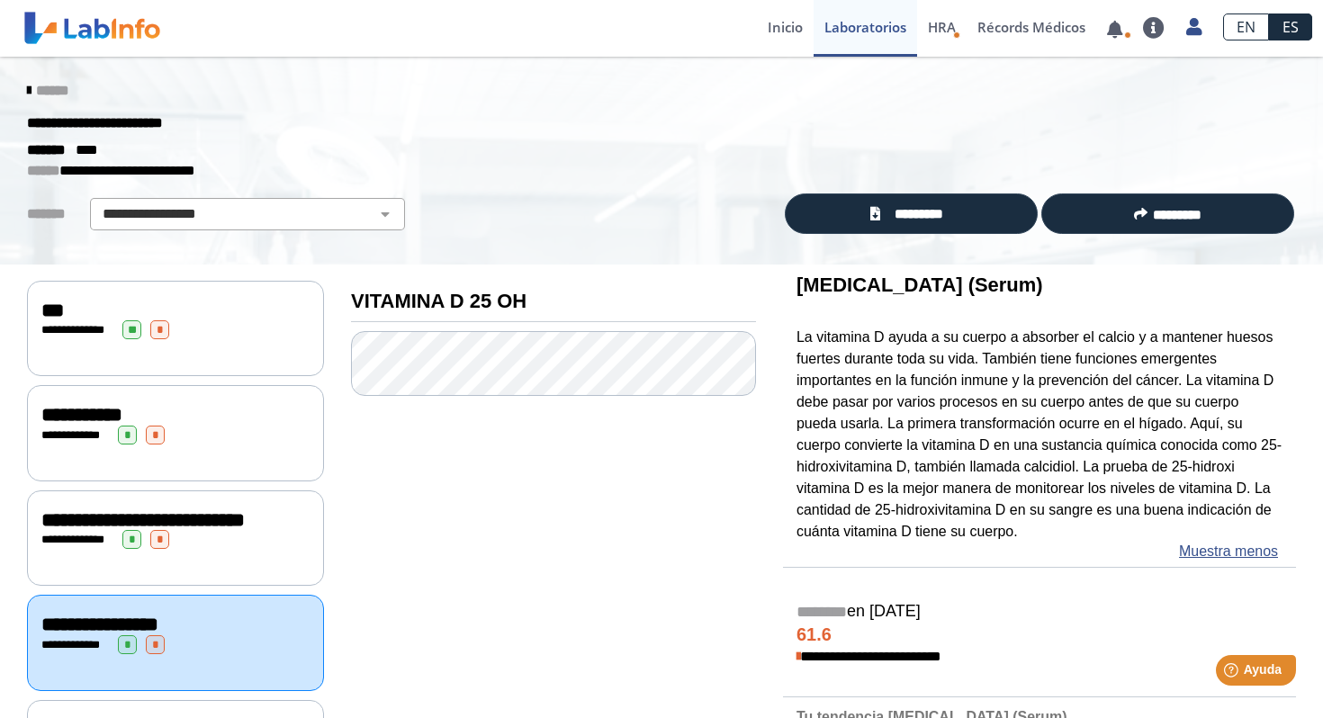
scroll to position [0, 0]
click at [1116, 24] on link at bounding box center [1114, 30] width 37 height 14
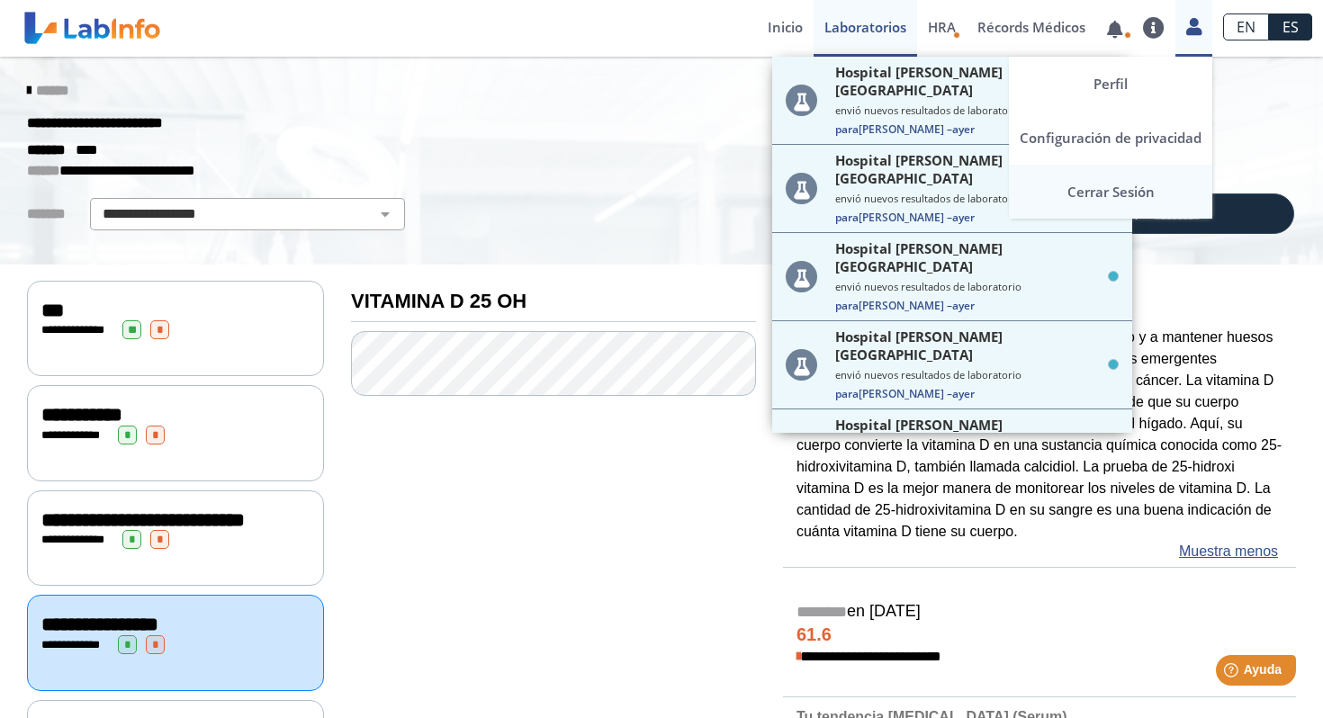
click at [1114, 189] on link "Cerrar Sesión" at bounding box center [1110, 192] width 203 height 54
